Goal: Navigation & Orientation: Find specific page/section

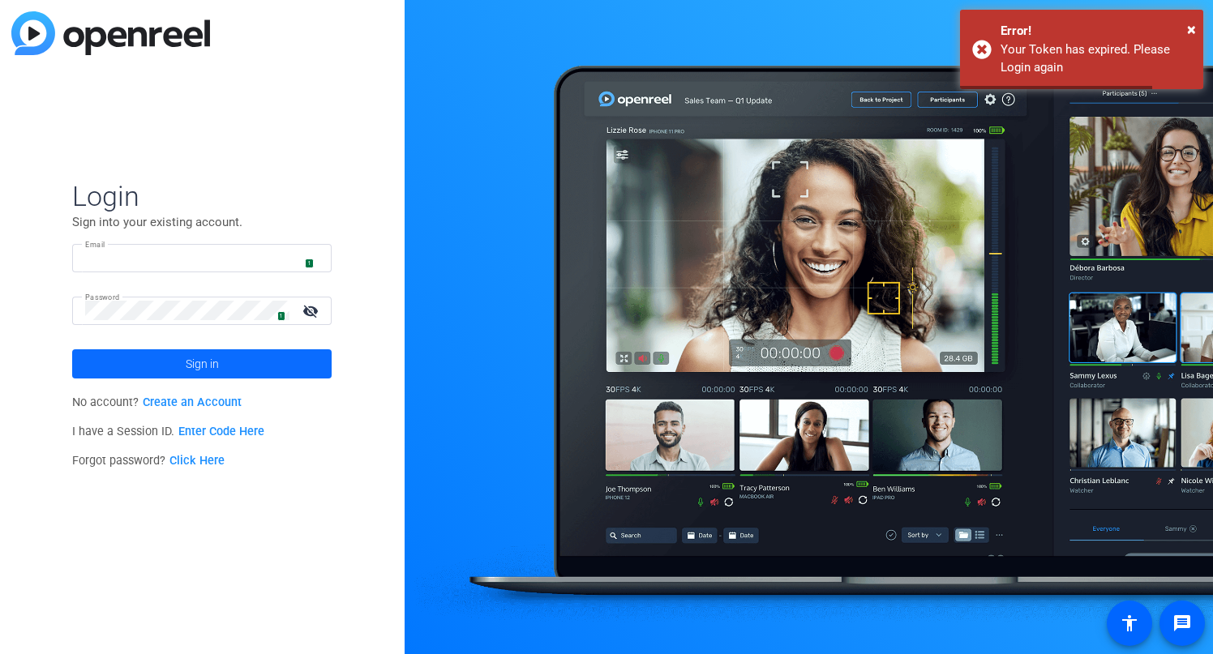
type input "[PERSON_NAME][EMAIL_ADDRESS][PERSON_NAME][DOMAIN_NAME]"
click at [219, 369] on span at bounding box center [201, 364] width 259 height 39
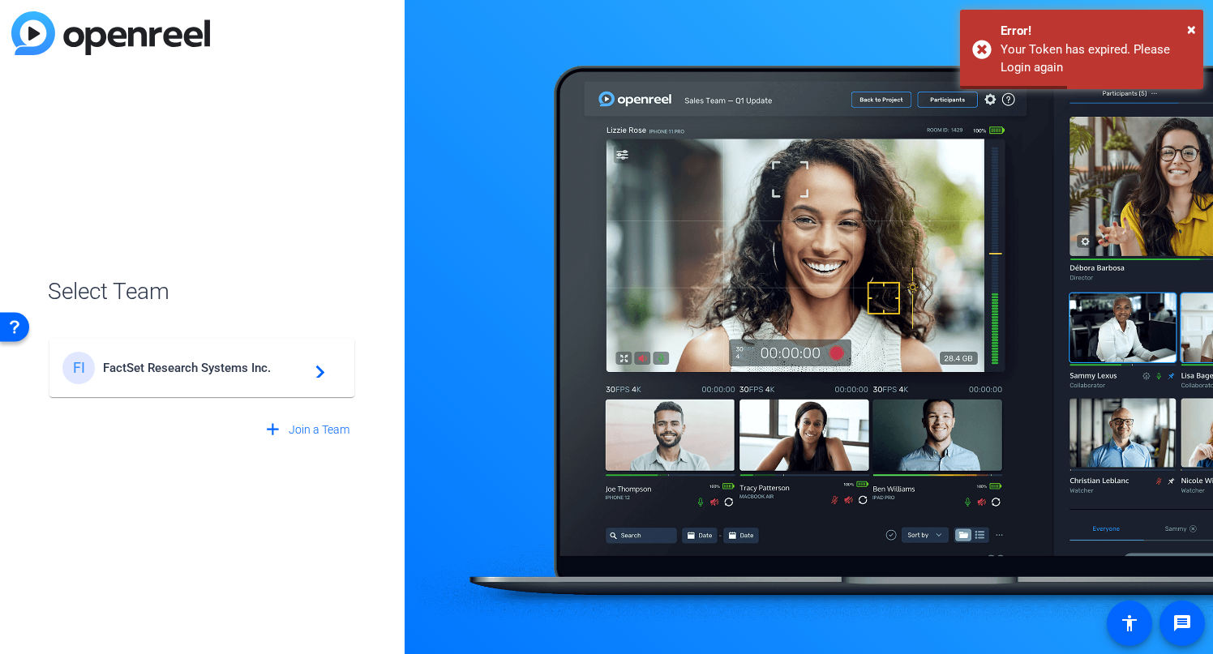
click at [219, 369] on span "FactSet Research Systems Inc." at bounding box center [204, 368] width 203 height 15
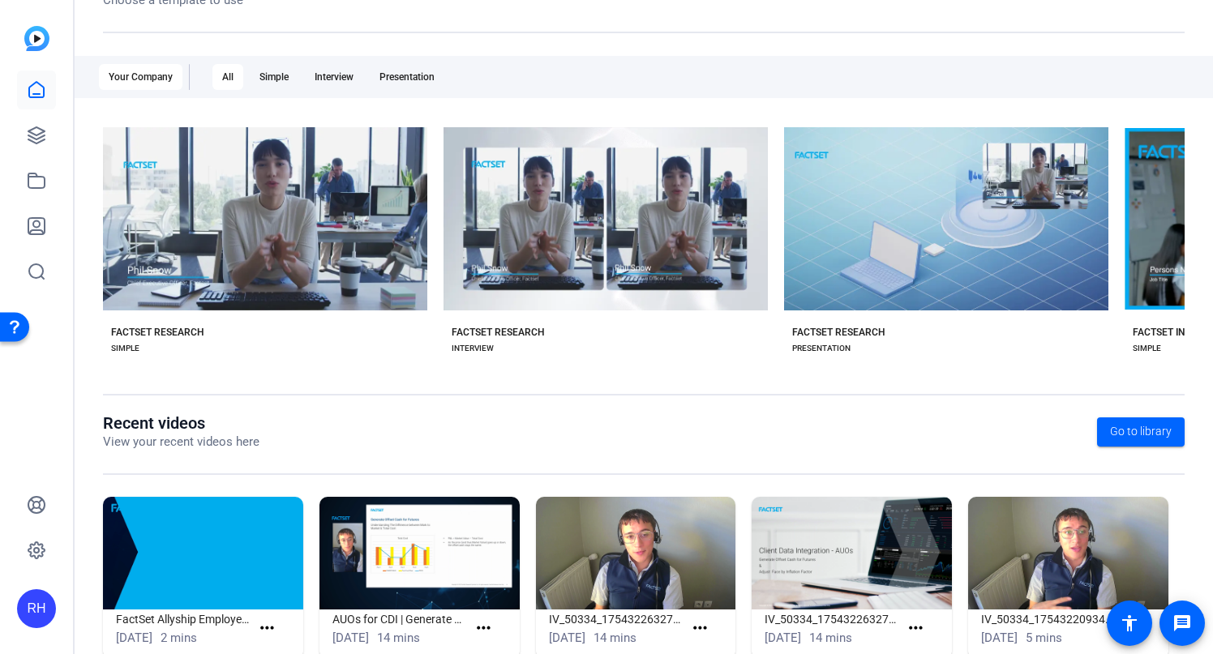
scroll to position [266, 0]
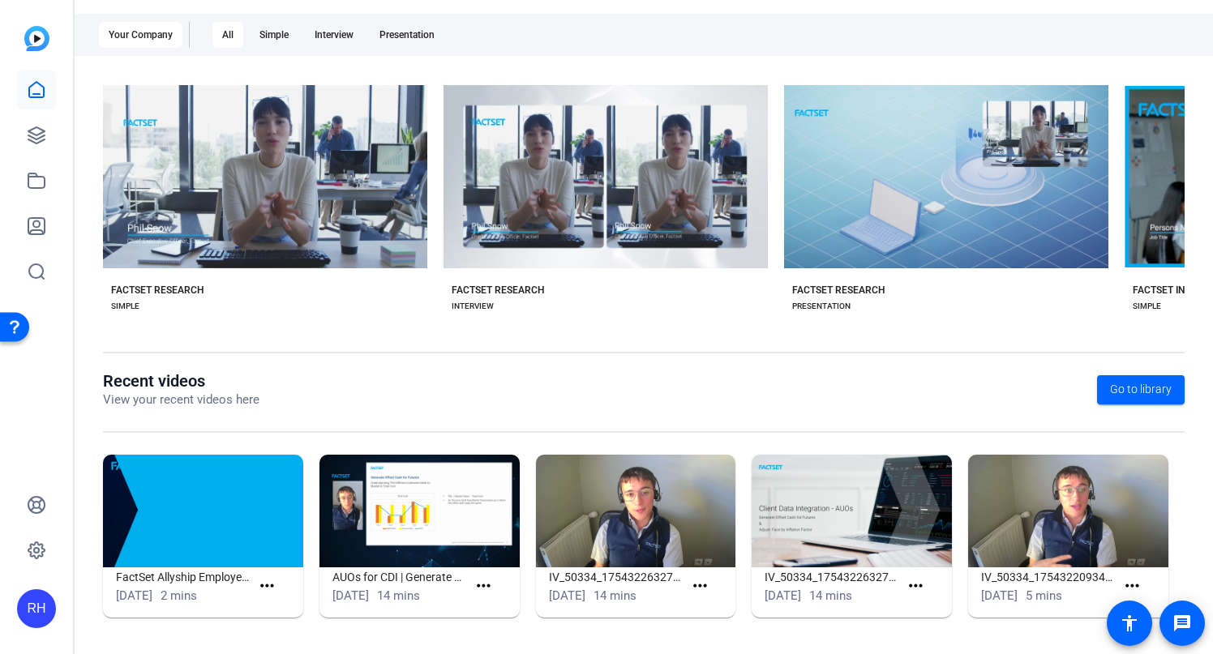
click at [489, 508] on img at bounding box center [419, 511] width 200 height 113
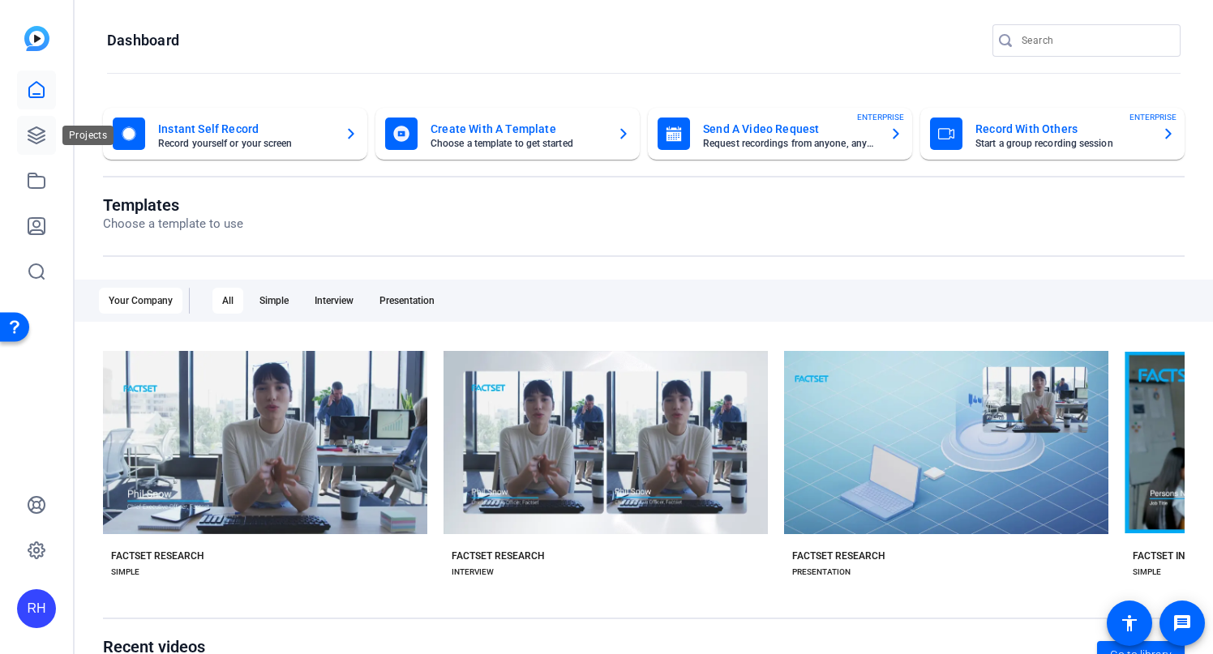
click at [47, 133] on link at bounding box center [36, 135] width 39 height 39
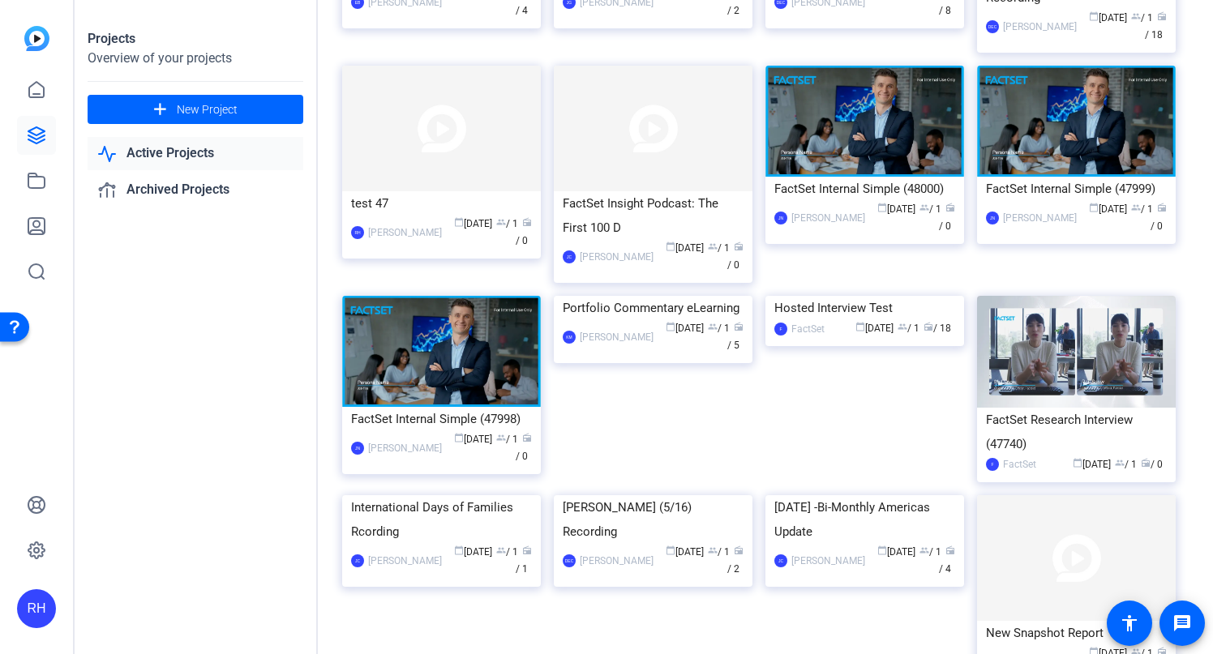
scroll to position [2833, 0]
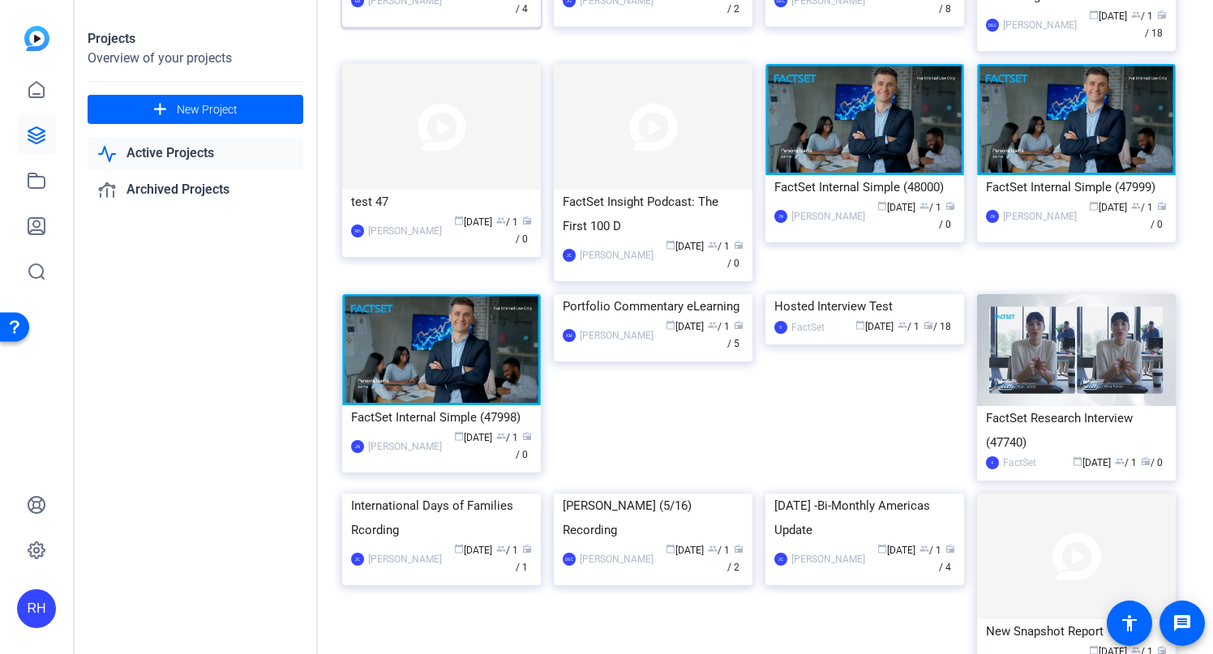
click at [449, 243] on div "Projects Overview of your projects add New Project Active Projects Archived Pro…" at bounding box center [644, 327] width 1138 height 654
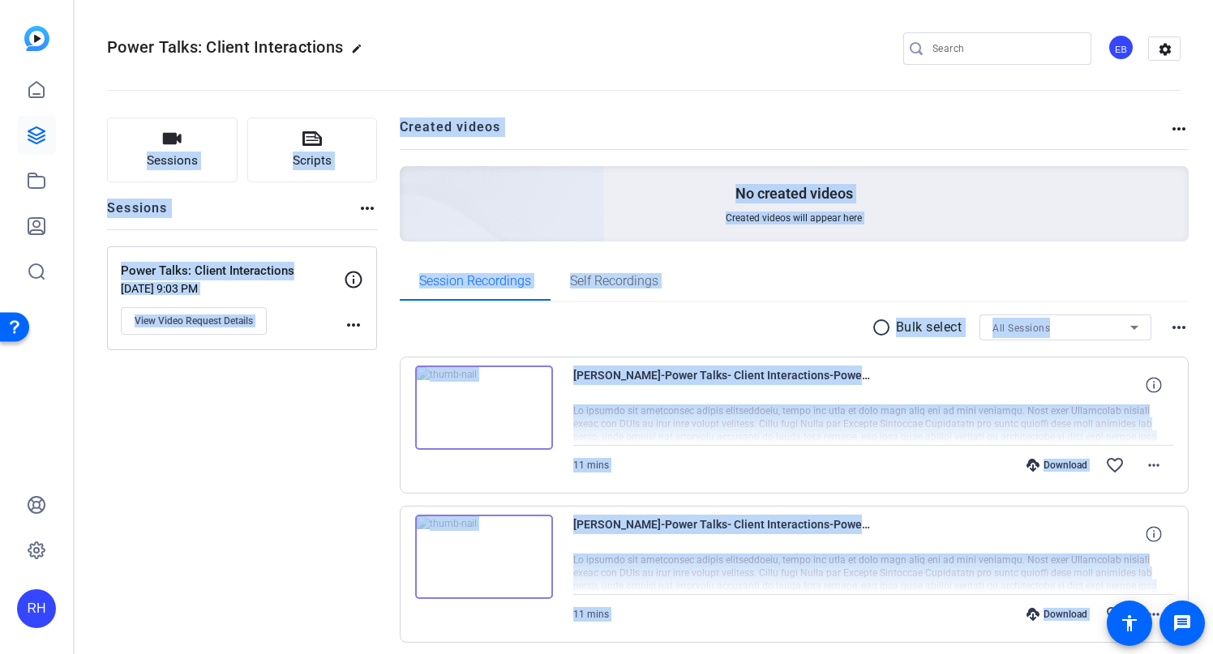
click at [719, 104] on openreel-divider-bar at bounding box center [643, 85] width 1073 height 49
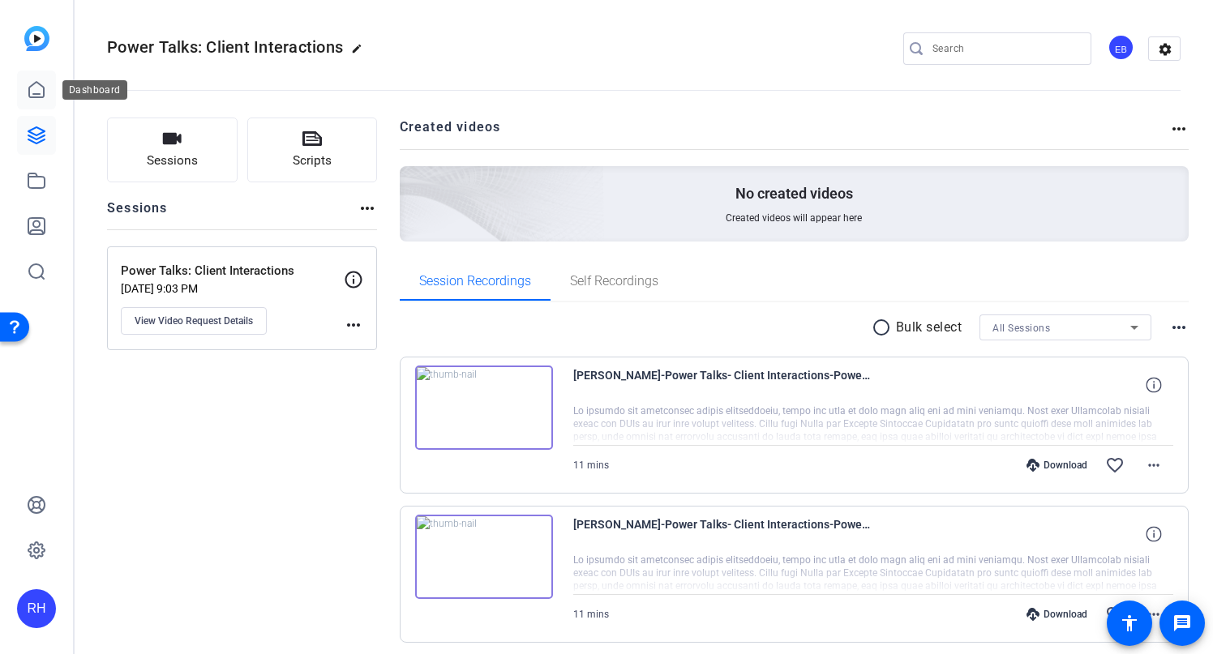
click at [47, 102] on link at bounding box center [36, 90] width 39 height 39
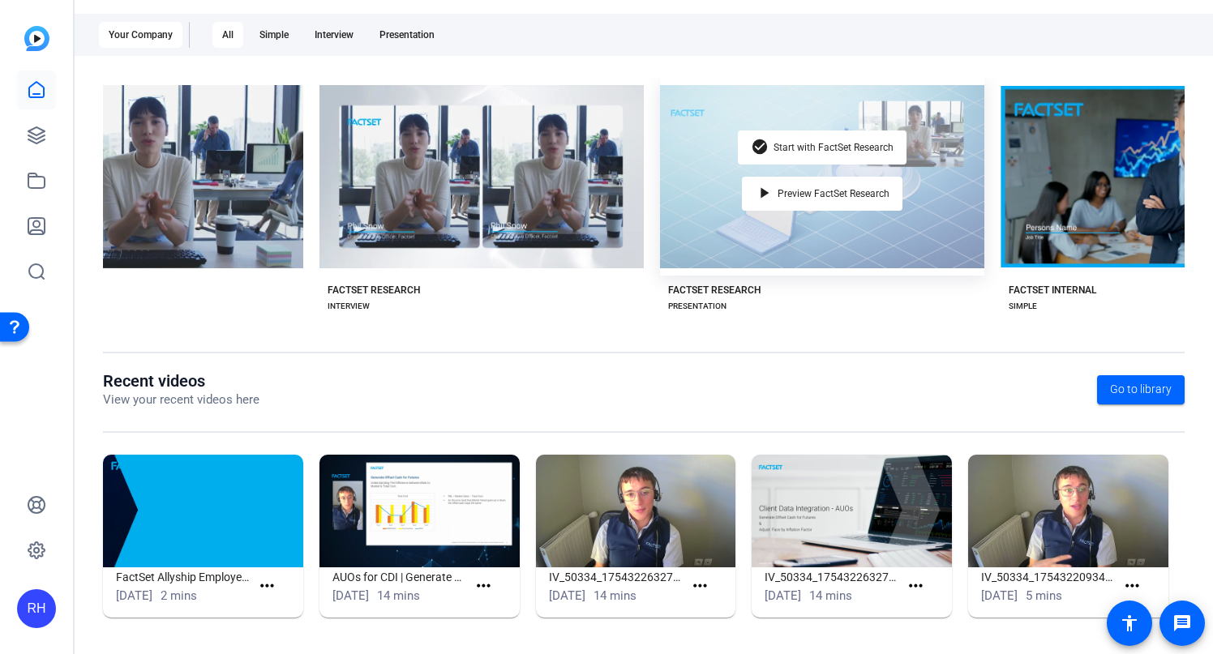
scroll to position [0, 165]
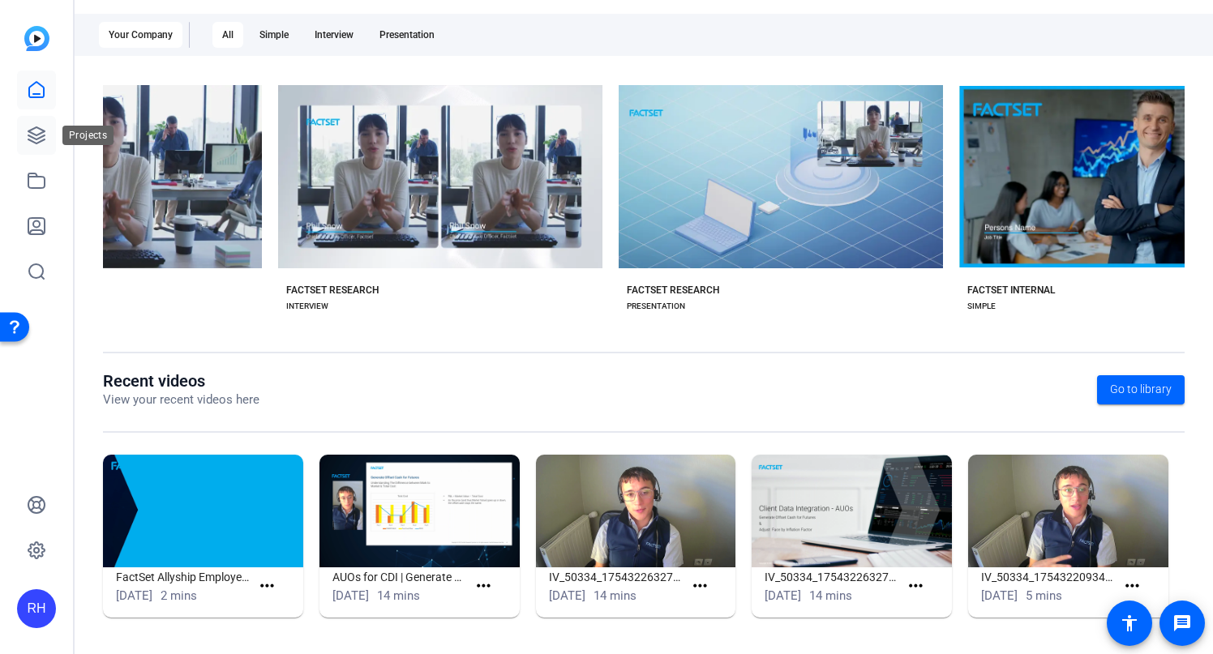
click at [50, 131] on link at bounding box center [36, 135] width 39 height 39
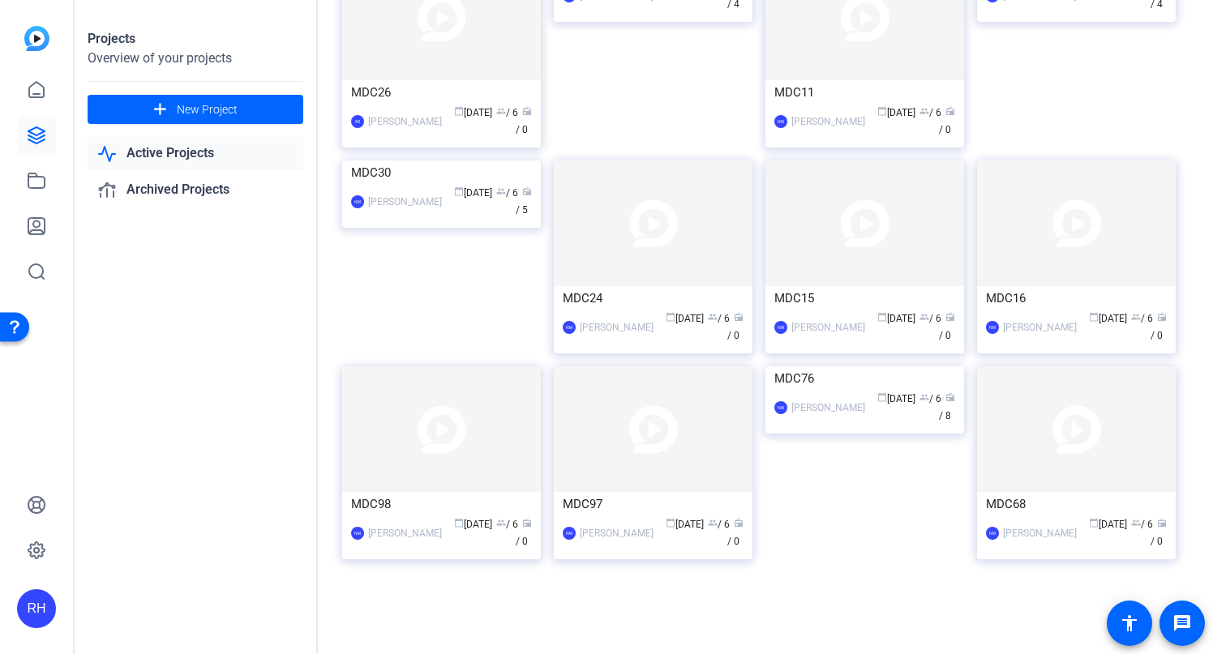
scroll to position [8230, 0]
